Goal: Information Seeking & Learning: Learn about a topic

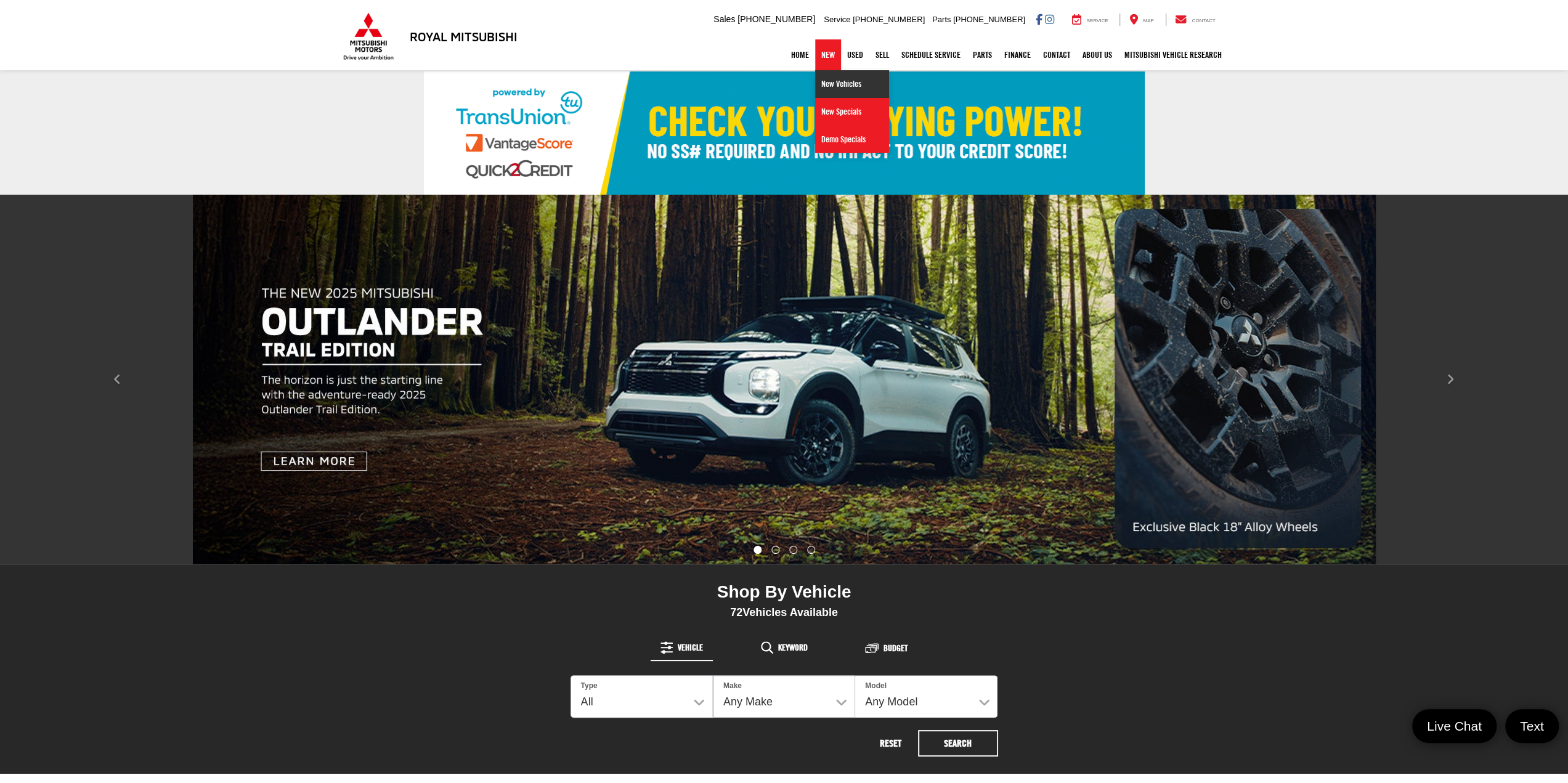
click at [825, 74] on link "New Vehicles" at bounding box center [851, 84] width 73 height 27
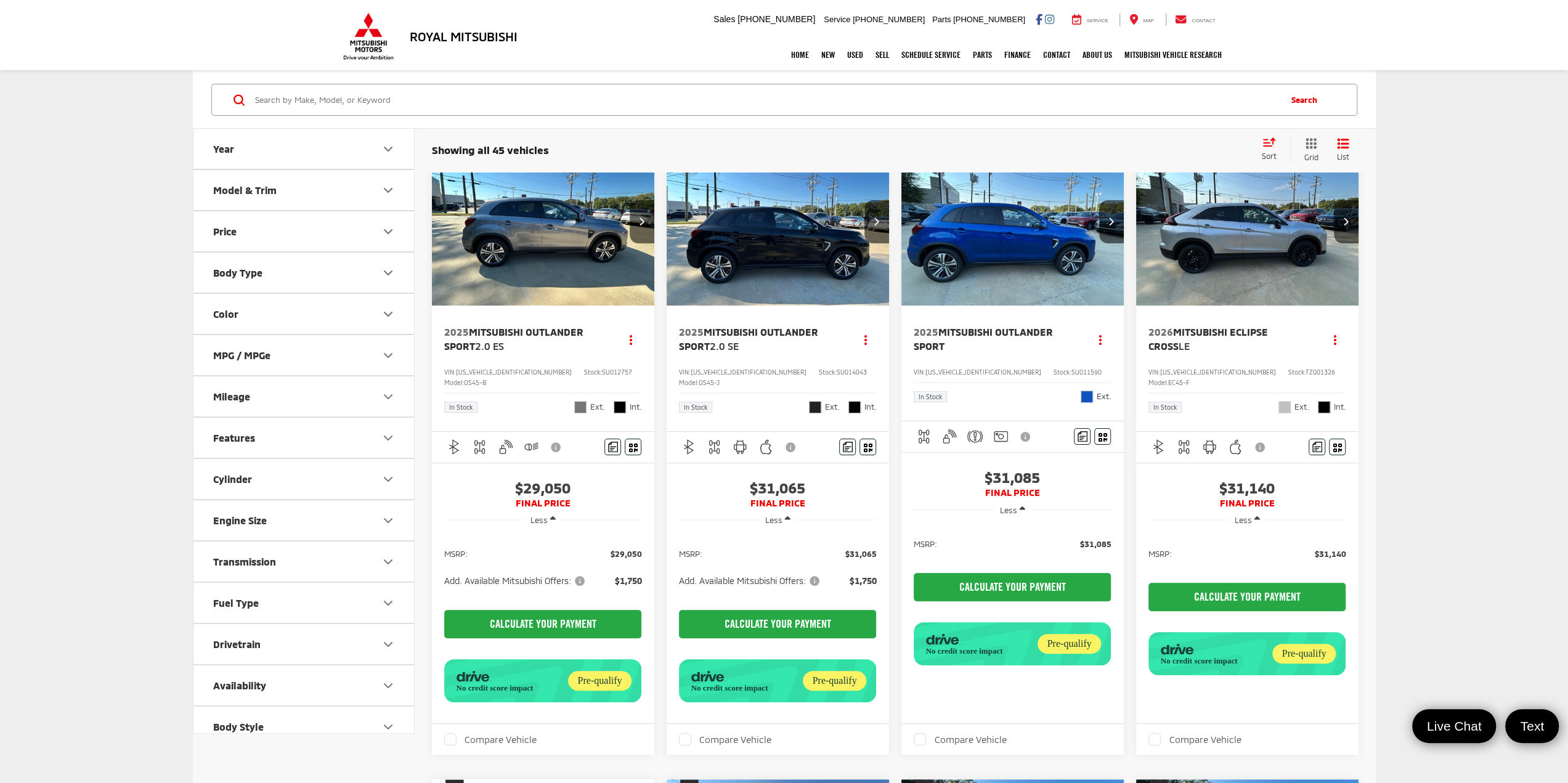
scroll to position [62, 0]
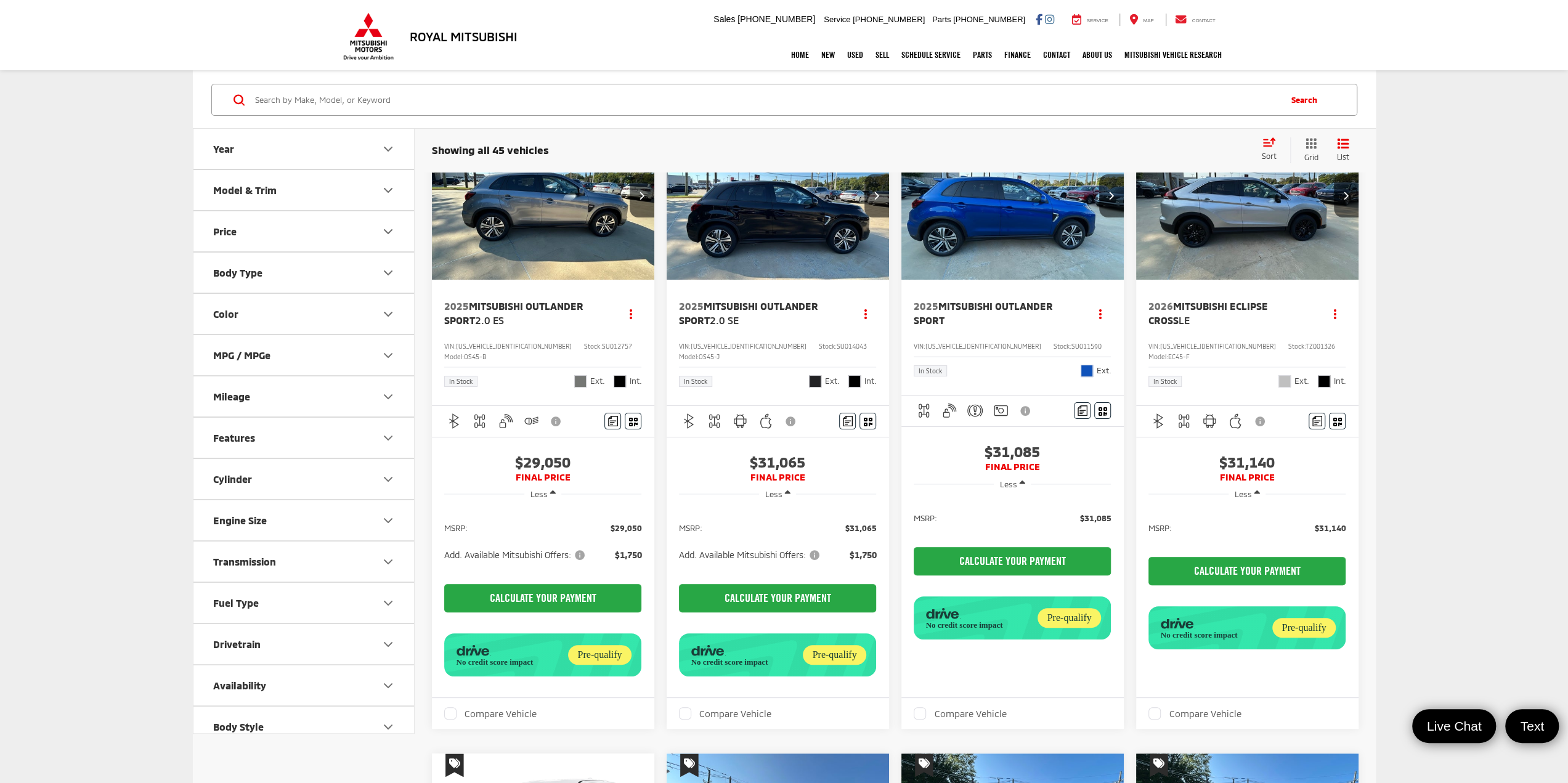
click at [768, 549] on span "Add. Available Mitsubishi Offers:" at bounding box center [750, 555] width 143 height 13
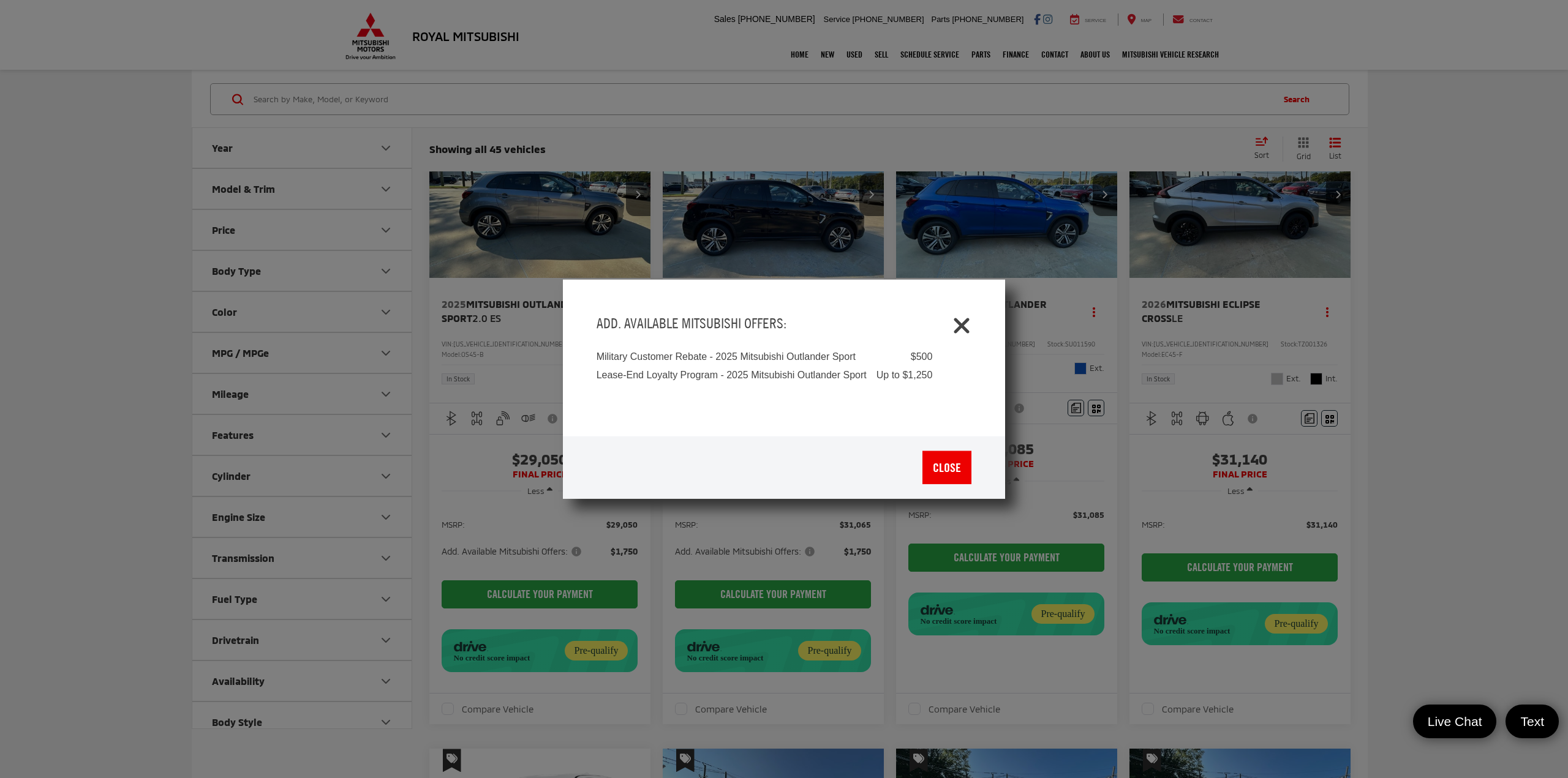
click at [966, 325] on icon "Close" at bounding box center [961, 322] width 19 height 19
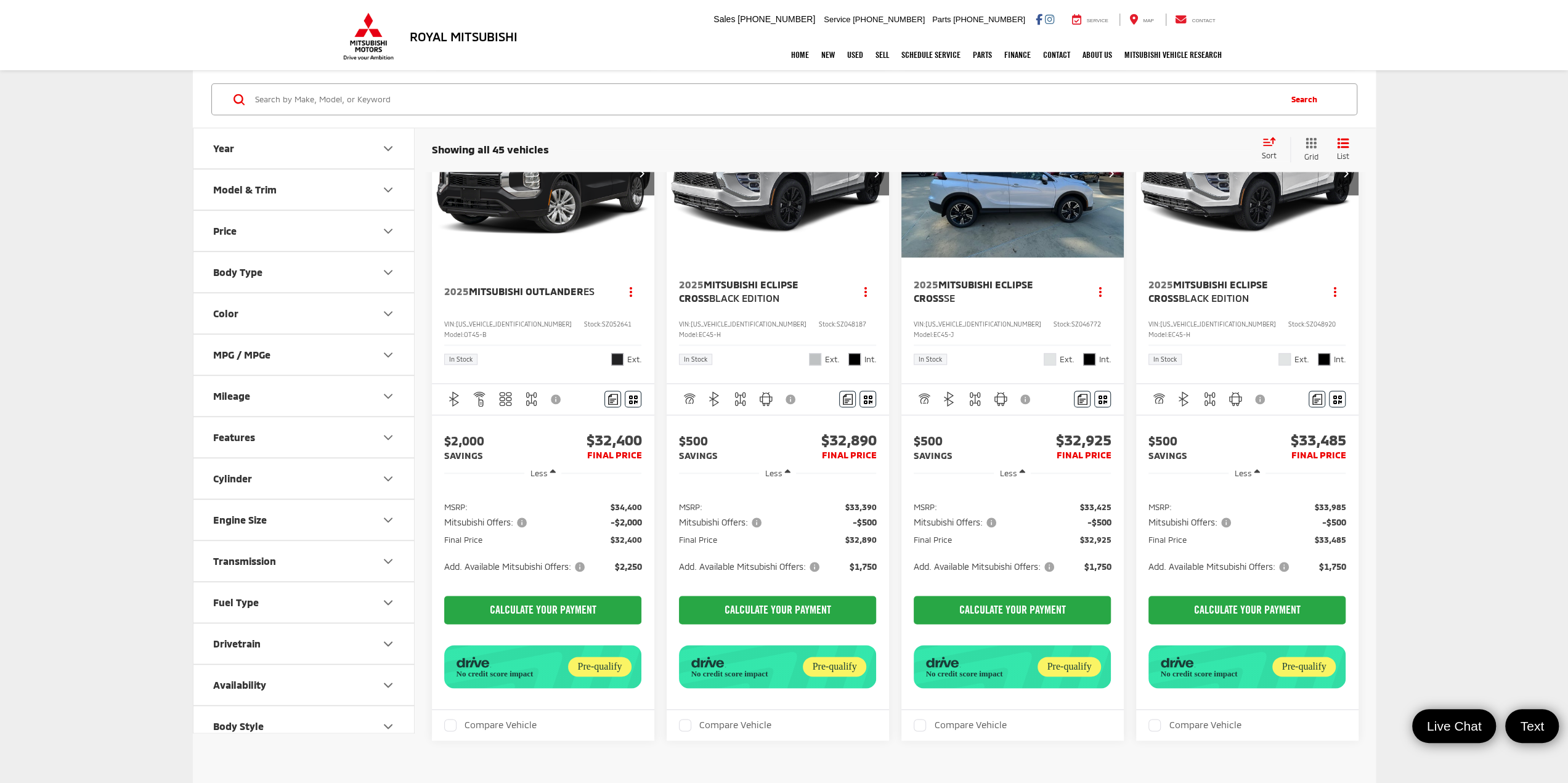
scroll to position [1418, 0]
